Goal: Task Accomplishment & Management: Use online tool/utility

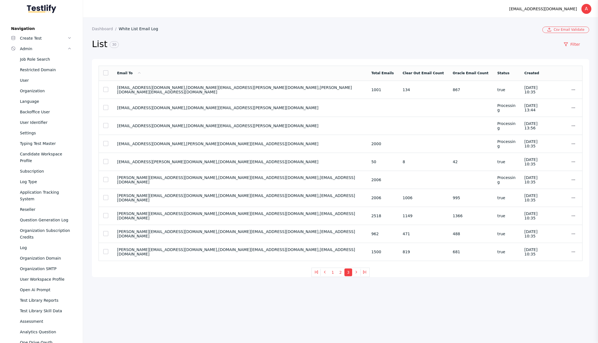
scroll to position [219, 0]
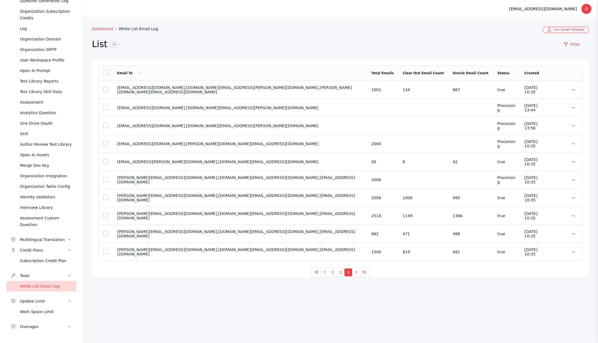
click at [106, 27] on link "Dashboard" at bounding box center [105, 29] width 27 height 4
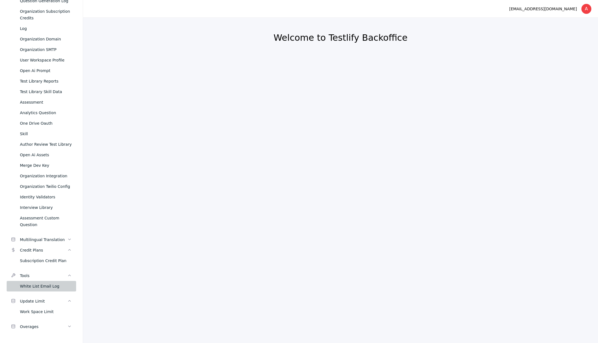
click at [37, 286] on div "White List Email Log" at bounding box center [46, 286] width 52 height 7
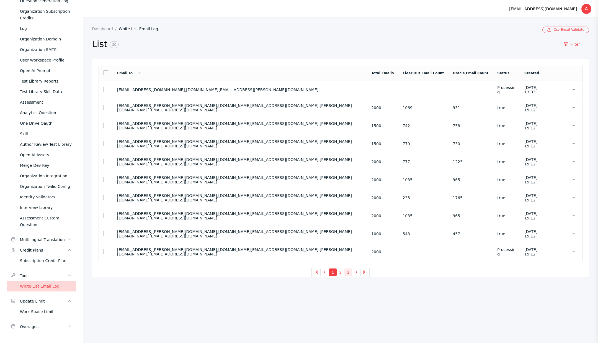
click at [350, 272] on button "3" at bounding box center [348, 272] width 8 height 8
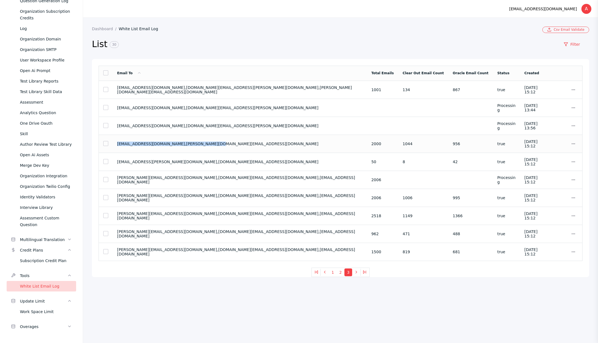
copy section "[EMAIL_ADDRESS][DOMAIN_NAME],[PERSON_NAME][DOMAIN_NAME][EMAIL_ADDRESS][DOMAIN_N…"
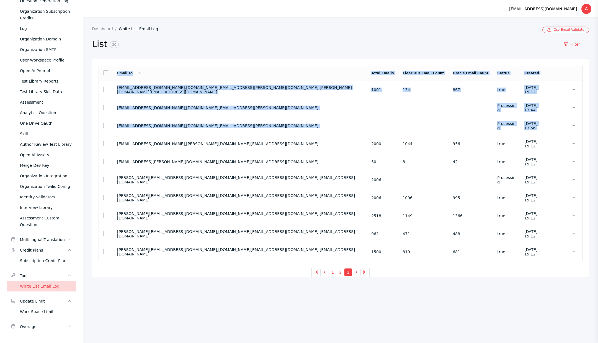
drag, startPoint x: 117, startPoint y: 145, endPoint x: 238, endPoint y: 37, distance: 162.1
click at [238, 37] on section "Dashboard White List Email Log Csv Email Validate List 30 Filter Email To Total…" at bounding box center [340, 152] width 497 height 250
click at [261, 35] on section "List 30 Filter" at bounding box center [340, 46] width 497 height 26
click at [273, 42] on h2 "List 30" at bounding box center [323, 44] width 463 height 12
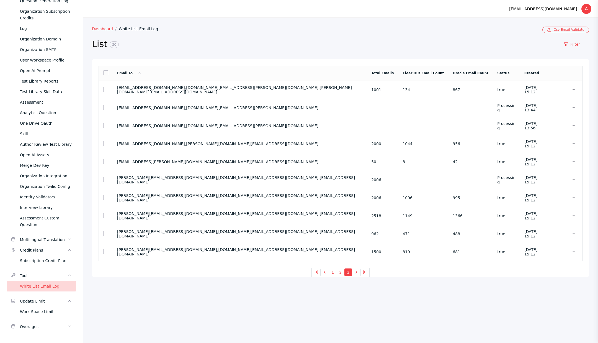
click at [100, 27] on link "Dashboard" at bounding box center [105, 29] width 27 height 4
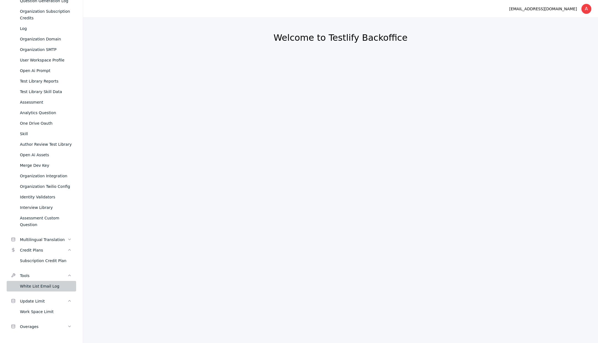
click at [44, 283] on div "White List Email Log" at bounding box center [46, 286] width 52 height 7
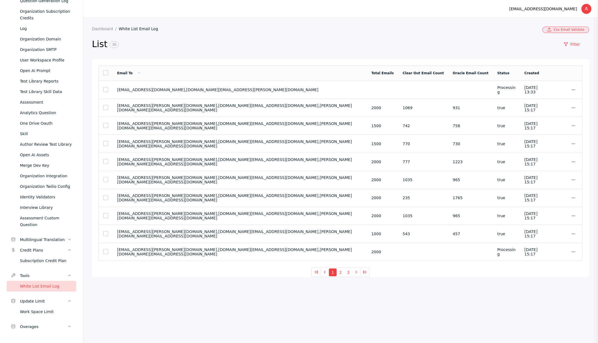
click at [564, 29] on link "Csv Email Validate" at bounding box center [565, 30] width 47 height 6
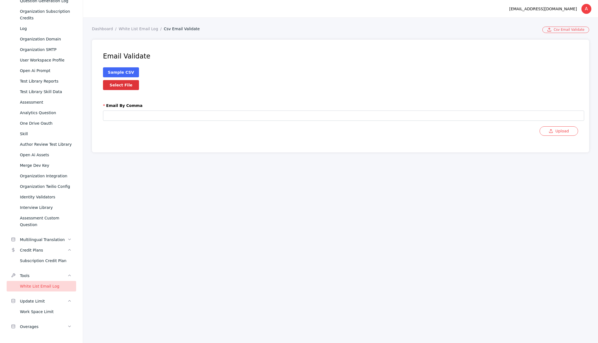
click at [135, 86] on label "Select File" at bounding box center [121, 85] width 36 height 10
click at [0, 0] on input "Select File" at bounding box center [0, 0] width 0 height 0
click at [147, 114] on input "text" at bounding box center [343, 115] width 481 height 10
paste input "**********"
type input "**********"
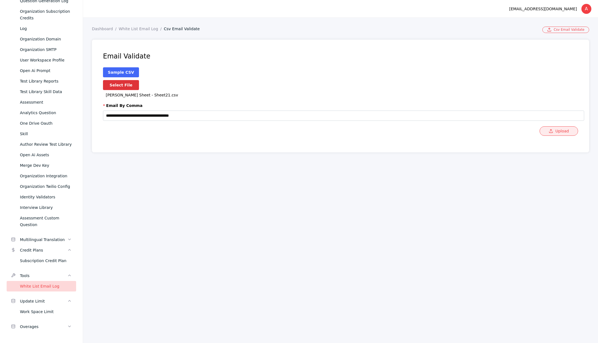
click at [566, 133] on button "Upload" at bounding box center [559, 130] width 38 height 9
